Goal: Task Accomplishment & Management: Manage account settings

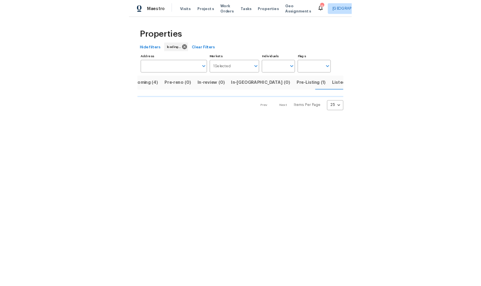
scroll to position [0, 19]
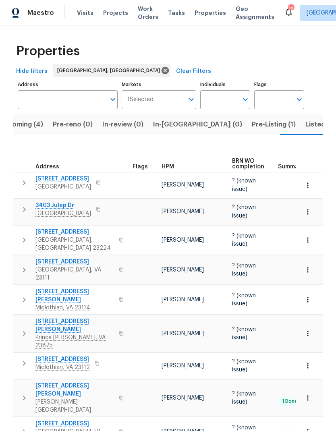
click at [252, 125] on span "Pre-Listing (1)" at bounding box center [274, 124] width 44 height 11
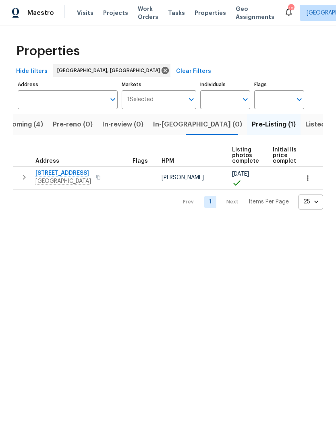
click at [305, 126] on span "Listed (22)" at bounding box center [322, 124] width 34 height 11
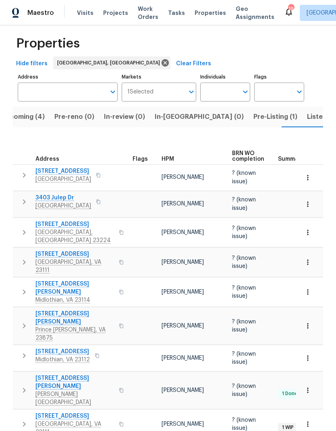
scroll to position [0, 19]
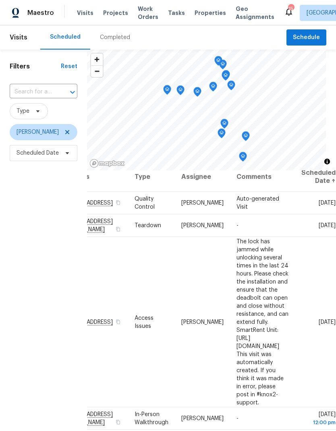
scroll to position [8, 88]
click at [0, 0] on icon at bounding box center [0, 0] width 0 height 0
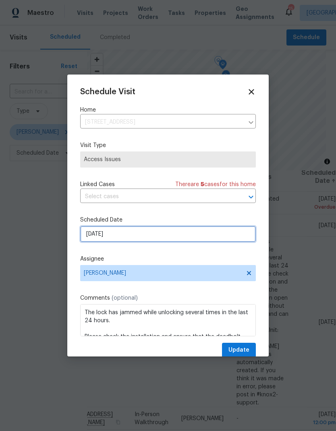
click at [121, 233] on input "10/6/2025" at bounding box center [167, 234] width 175 height 16
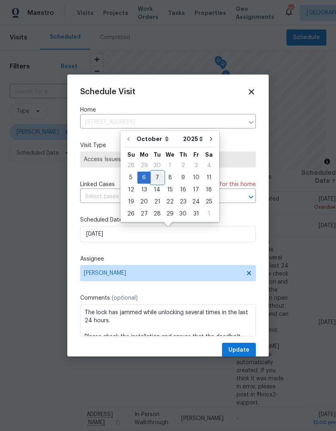
click at [159, 177] on div "7" at bounding box center [157, 177] width 13 height 11
type input "10/7/2025"
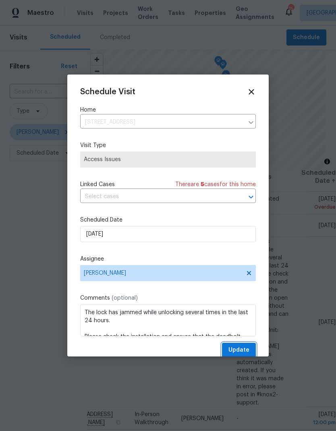
click at [243, 351] on span "Update" at bounding box center [238, 350] width 21 height 10
